Goal: Download file/media

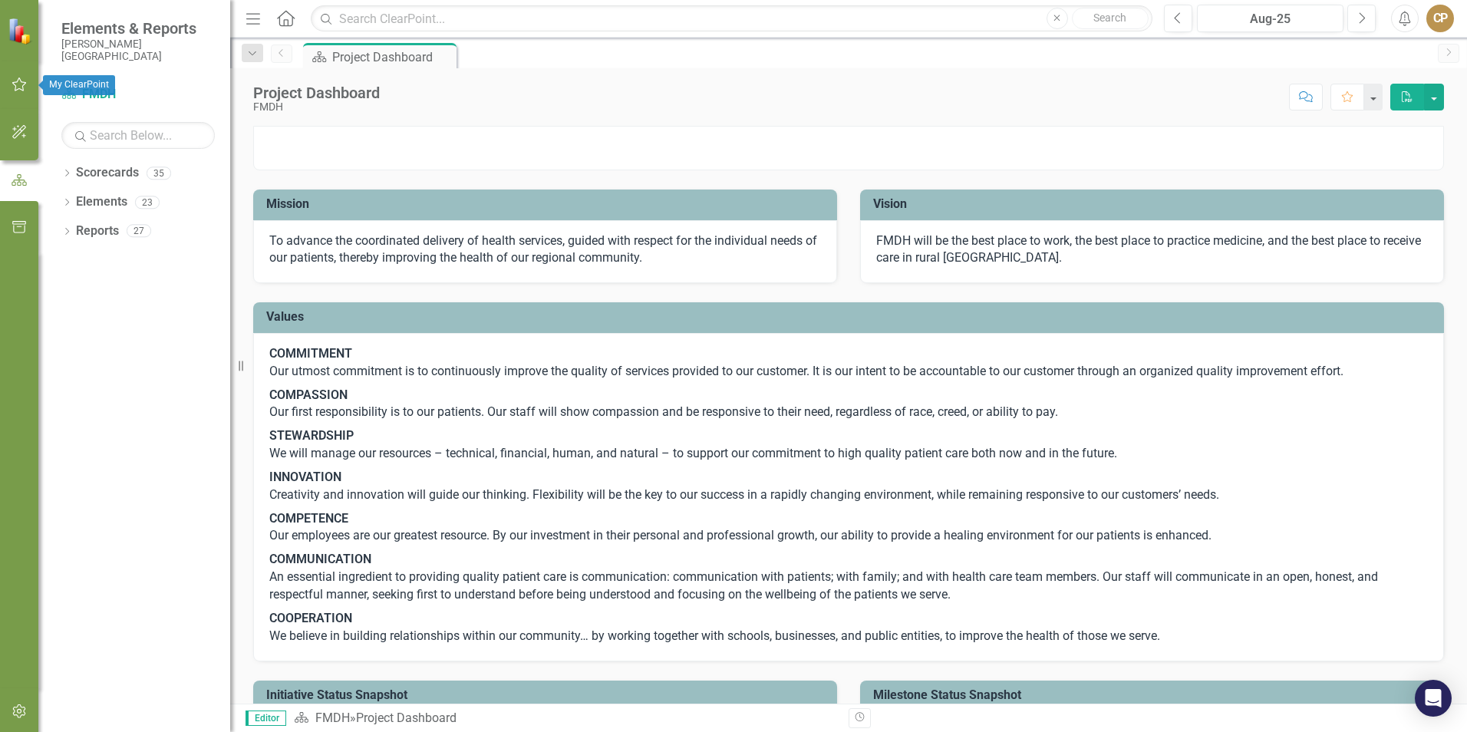
click at [21, 91] on button "button" at bounding box center [19, 85] width 35 height 32
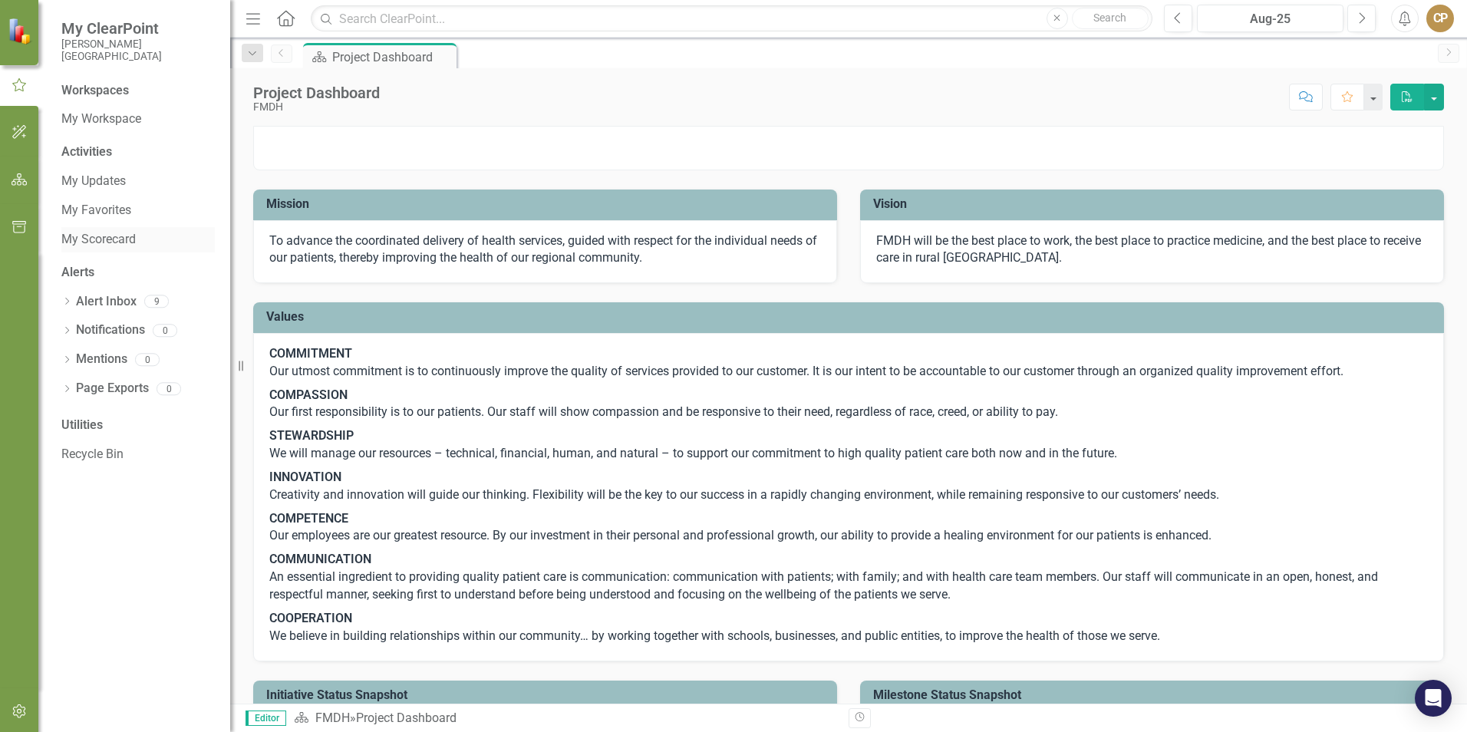
click at [77, 245] on link "My Scorecard" at bounding box center [137, 240] width 153 height 18
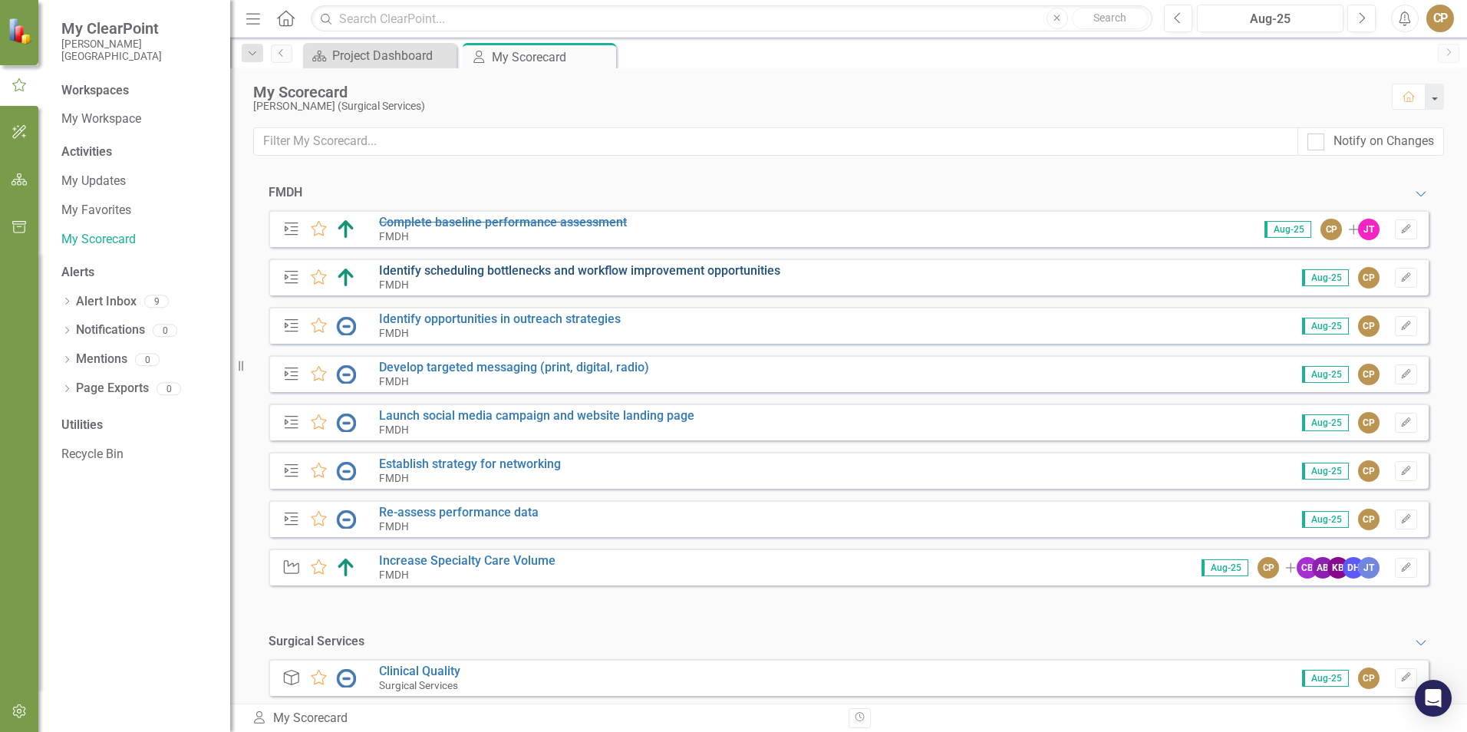
click at [601, 270] on link "Identify scheduling bottlenecks and workflow improvement opportunities" at bounding box center [579, 270] width 401 height 15
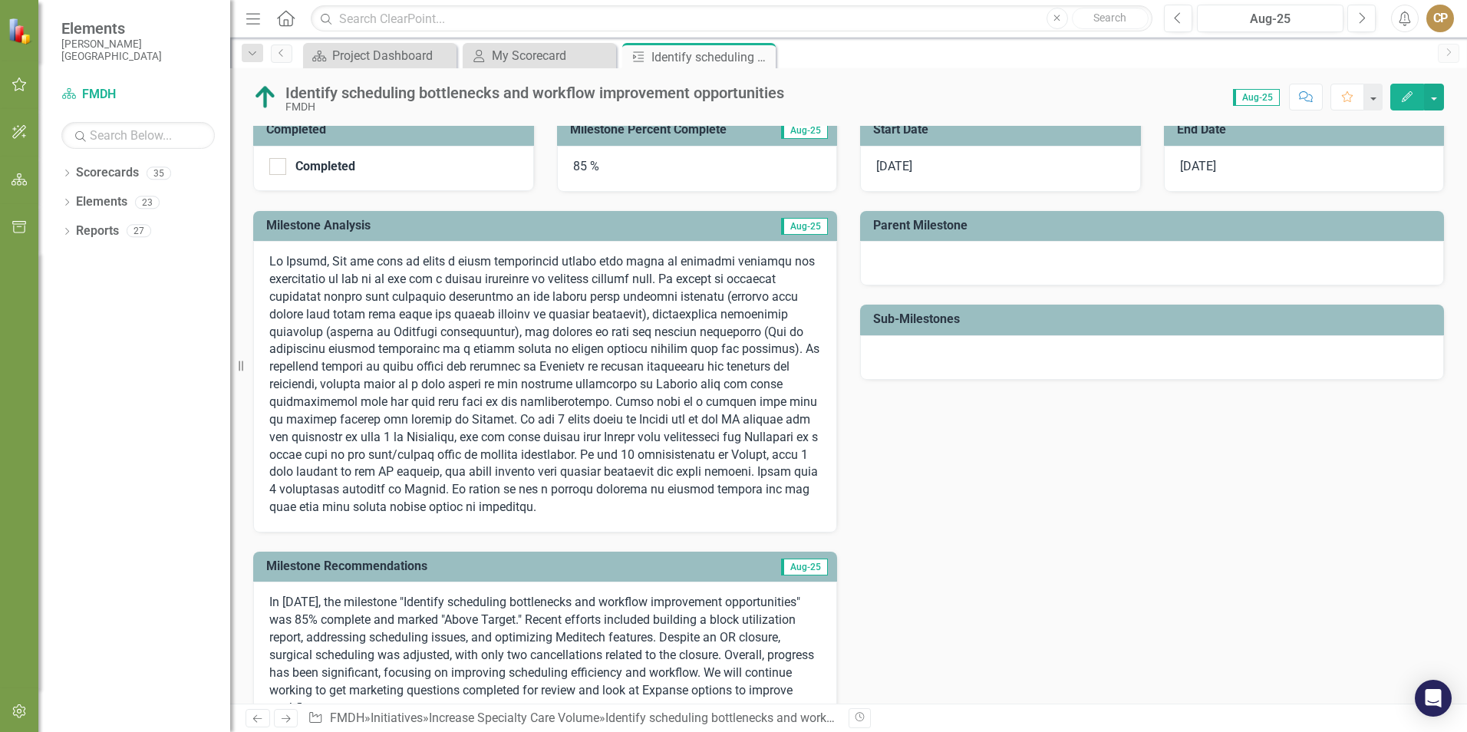
scroll to position [230, 0]
click at [1435, 84] on button "button" at bounding box center [1434, 97] width 20 height 27
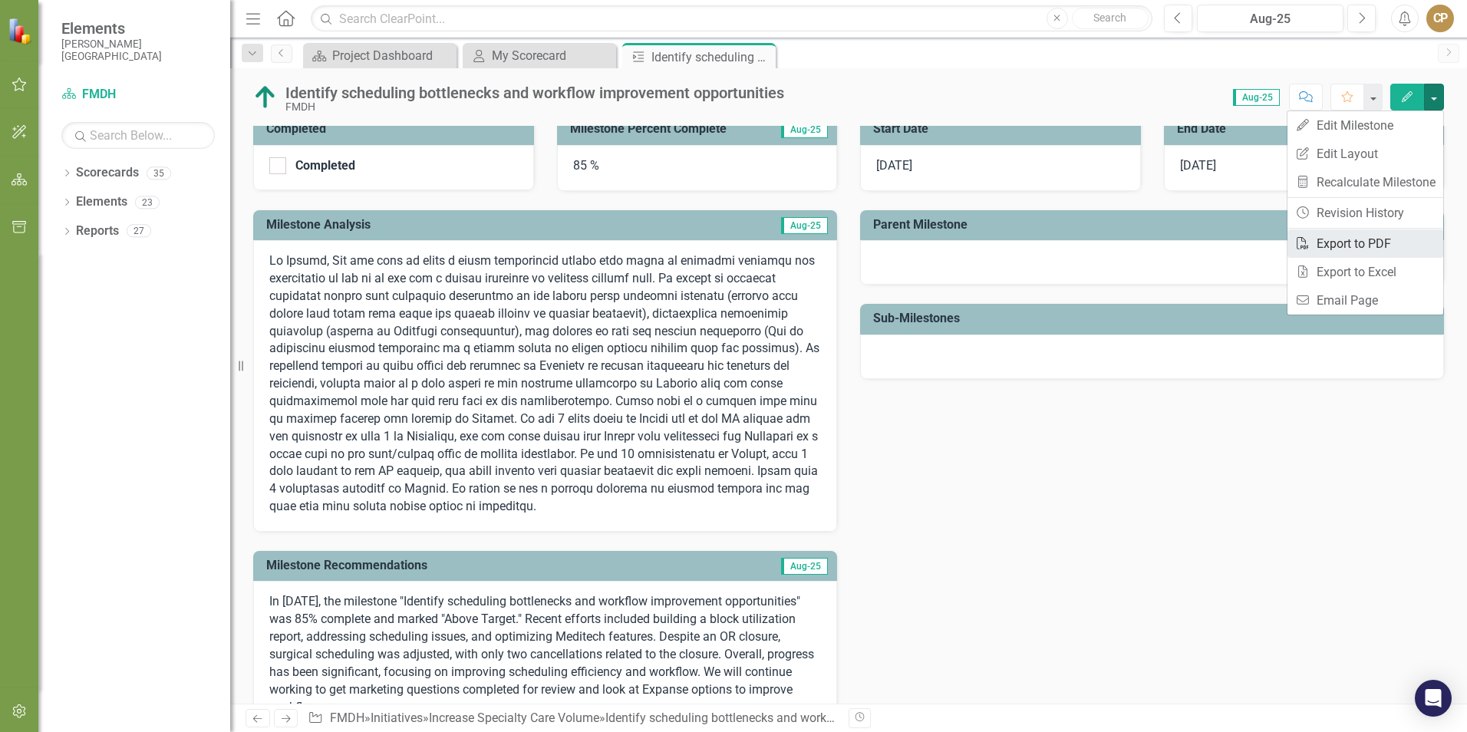
click at [1334, 249] on link "PDF Export to PDF" at bounding box center [1365, 243] width 156 height 28
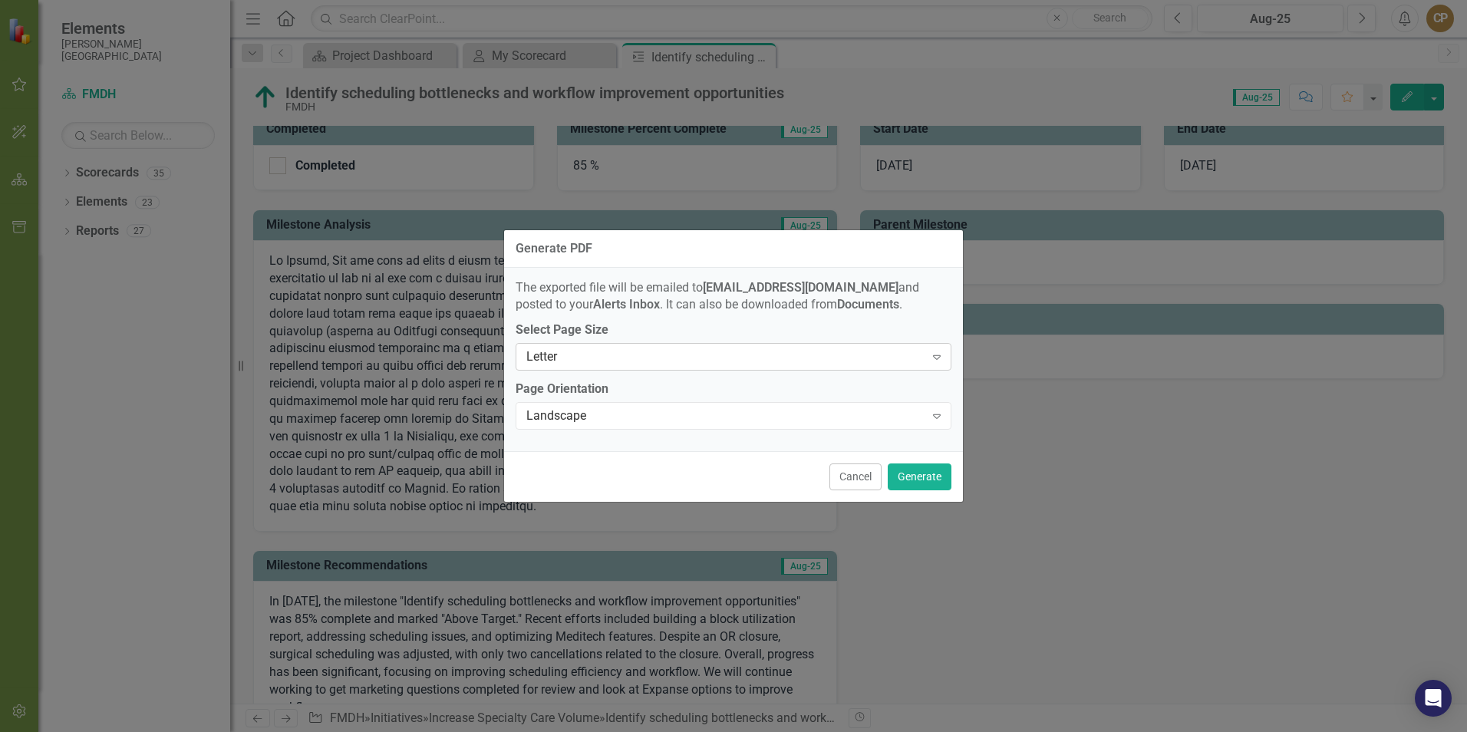
click at [680, 359] on div "Letter" at bounding box center [725, 357] width 398 height 18
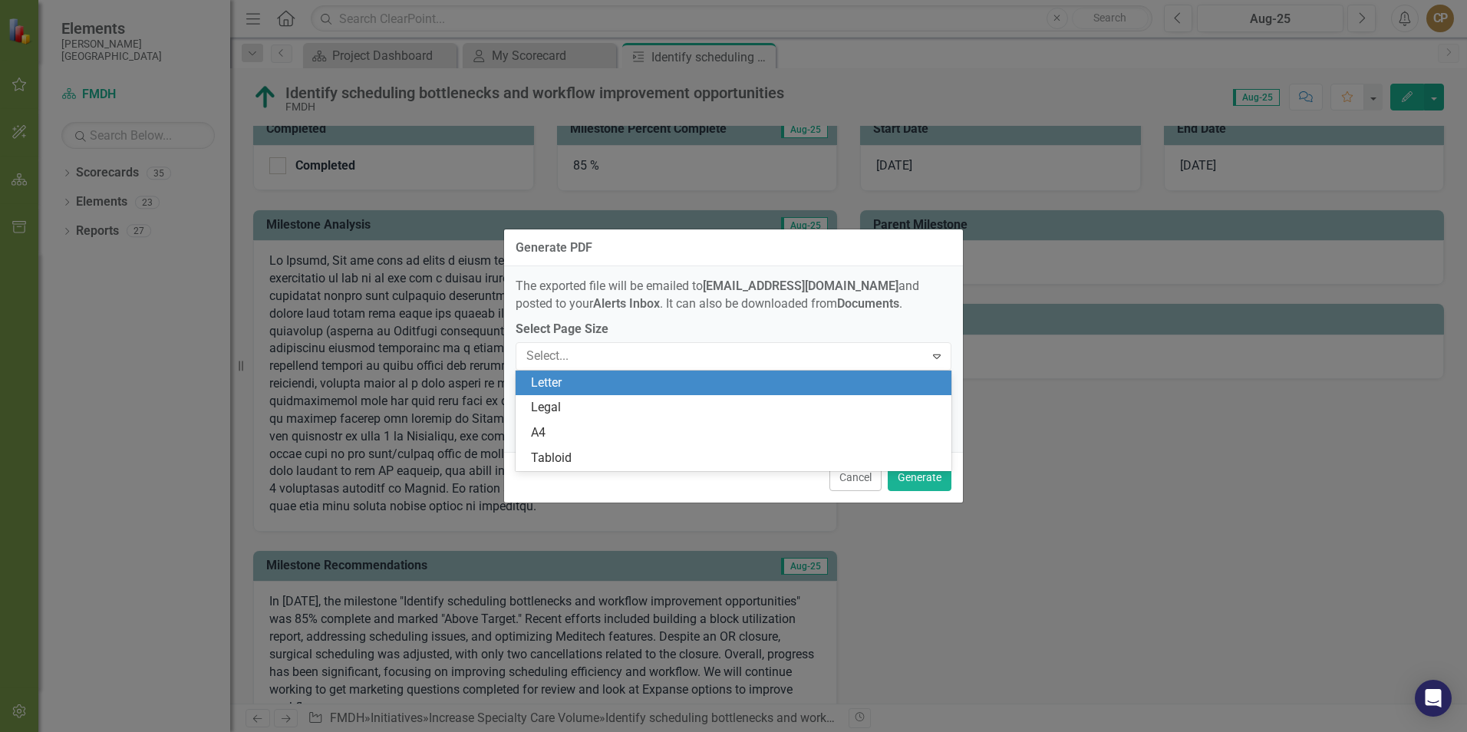
click at [653, 389] on div "Letter" at bounding box center [736, 383] width 411 height 18
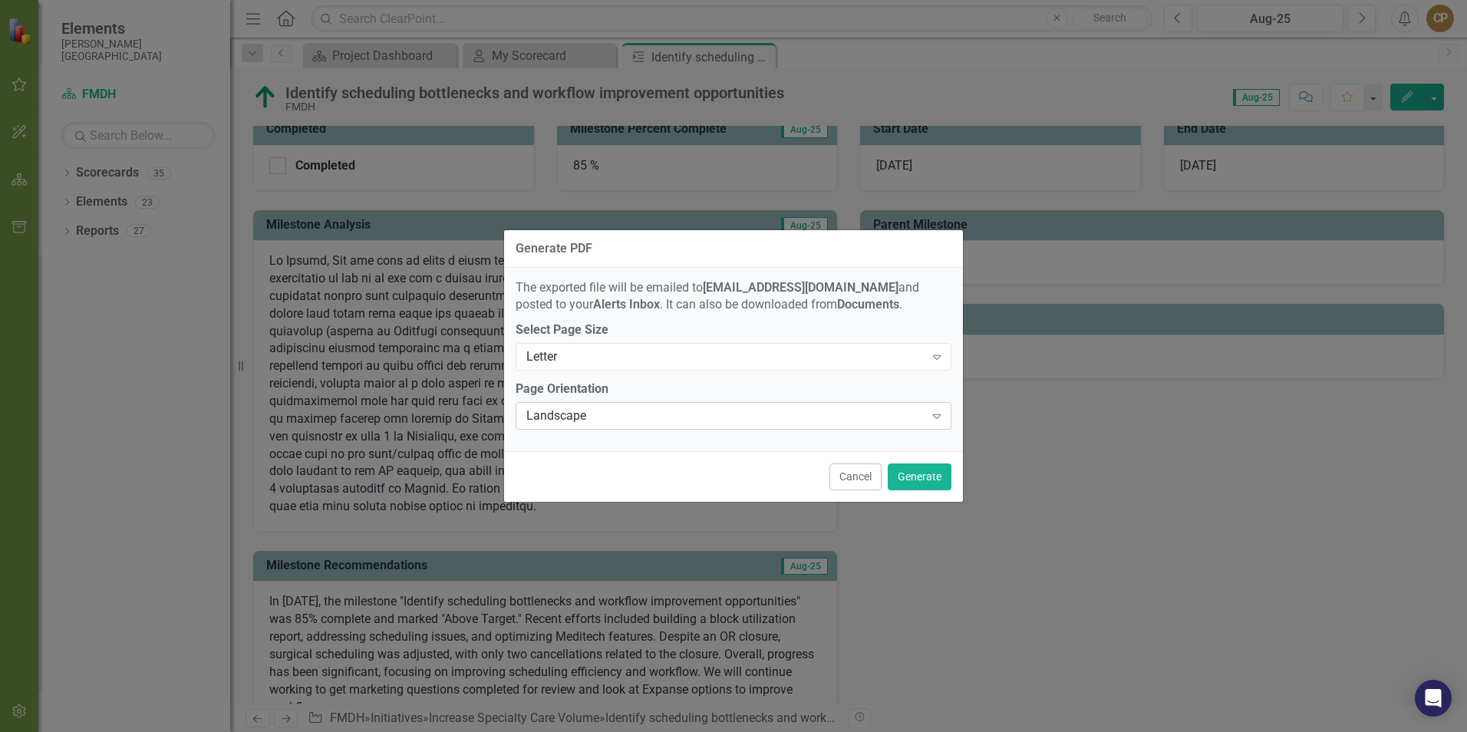
click at [648, 412] on div "Landscape" at bounding box center [725, 416] width 398 height 18
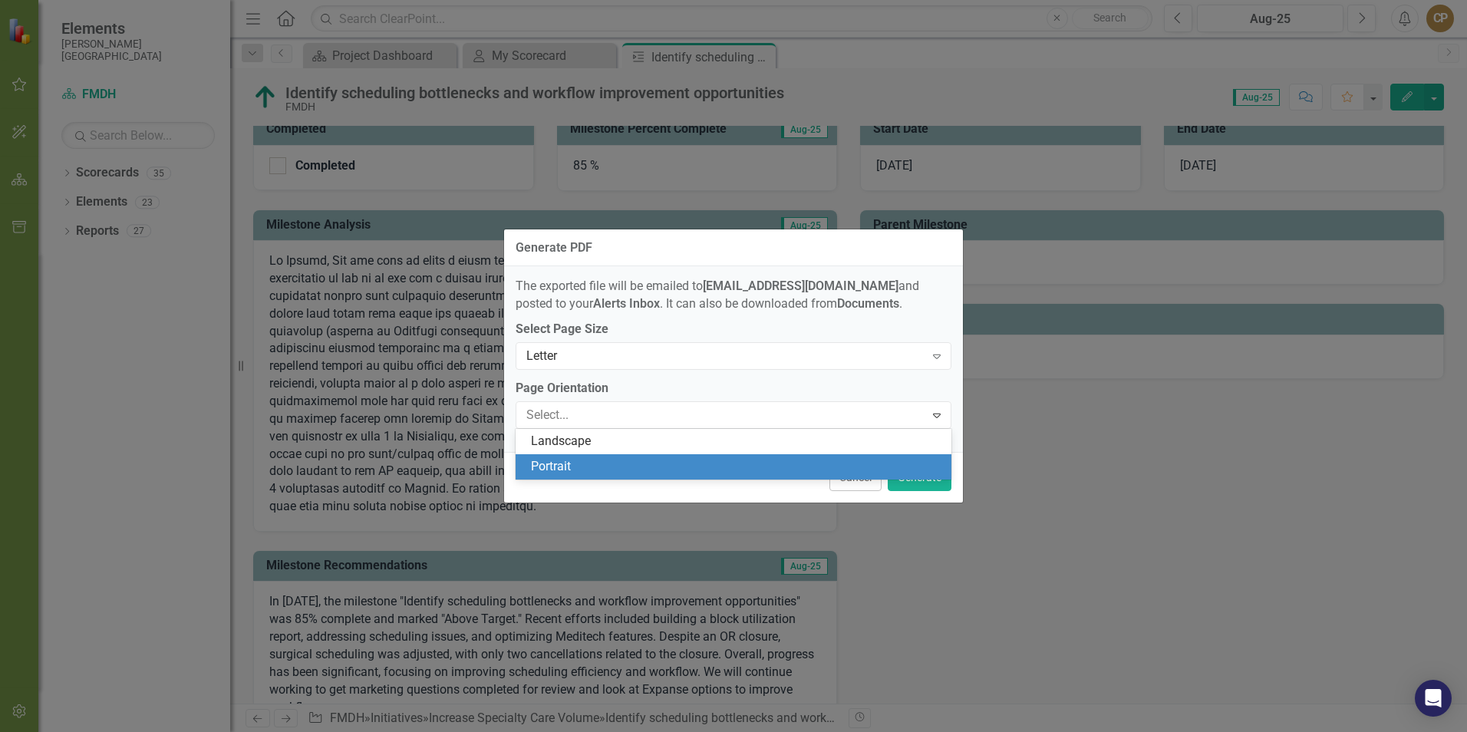
click at [584, 472] on div "Portrait" at bounding box center [736, 467] width 411 height 18
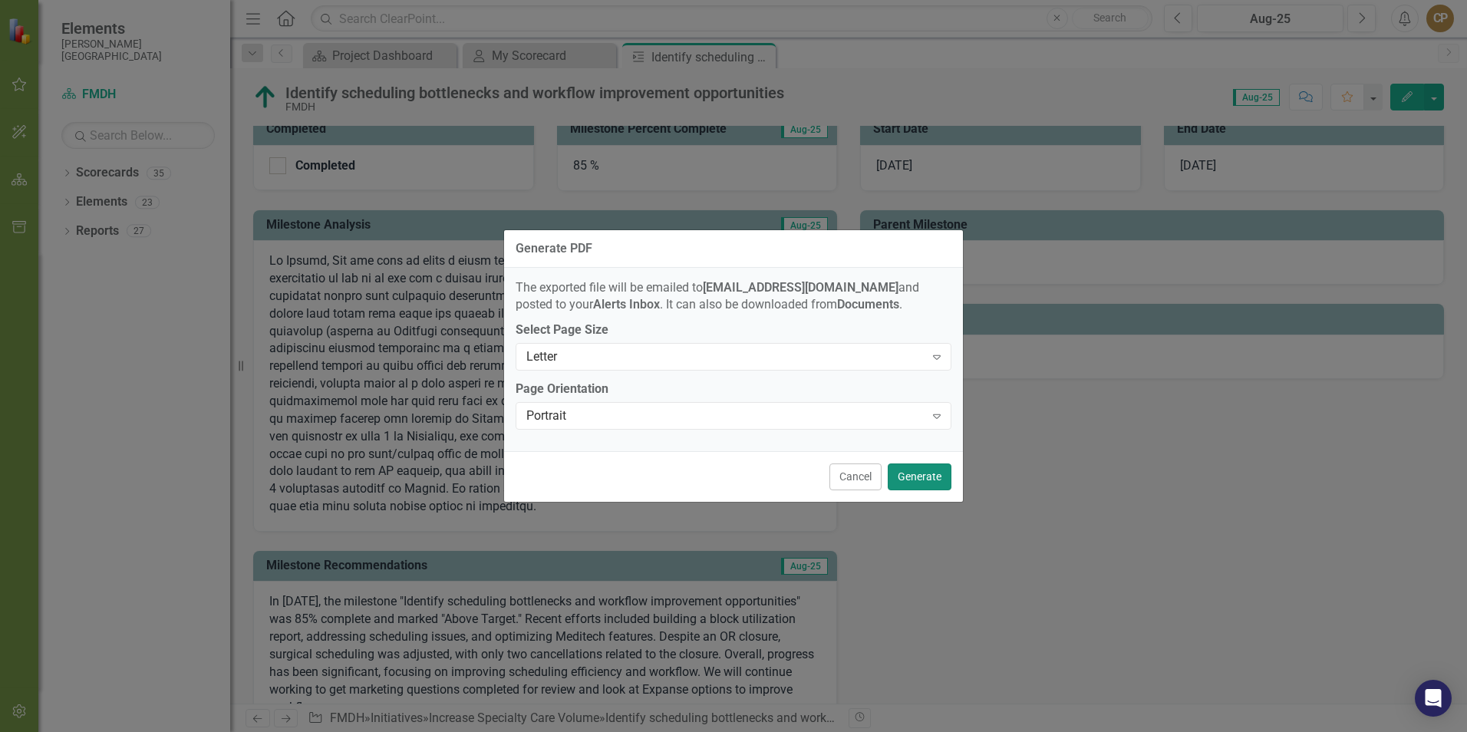
click at [914, 482] on button "Generate" at bounding box center [919, 476] width 64 height 27
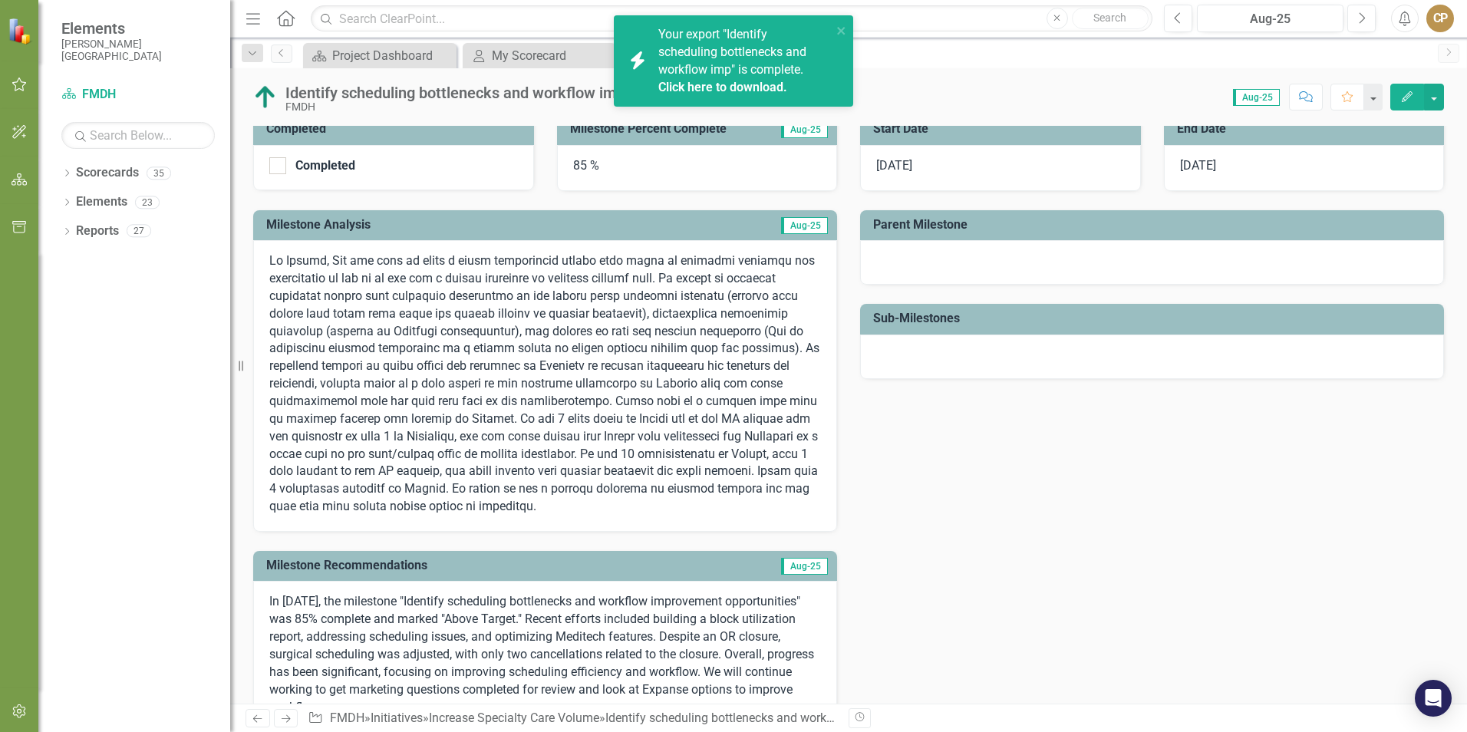
drag, startPoint x: 1461, startPoint y: 1, endPoint x: 702, endPoint y: 82, distance: 763.7
click at [702, 82] on link "Click here to download." at bounding box center [722, 87] width 129 height 15
